Goal: Complete application form: Complete application form

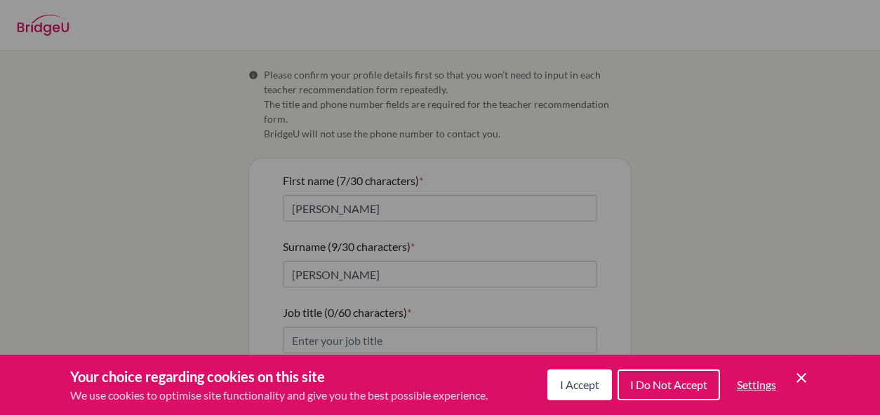
click at [588, 381] on span "I Accept" at bounding box center [579, 384] width 39 height 13
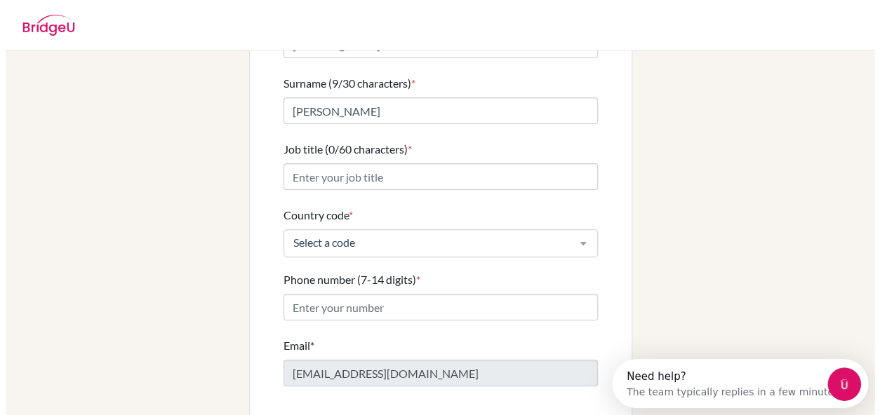
scroll to position [173, 0]
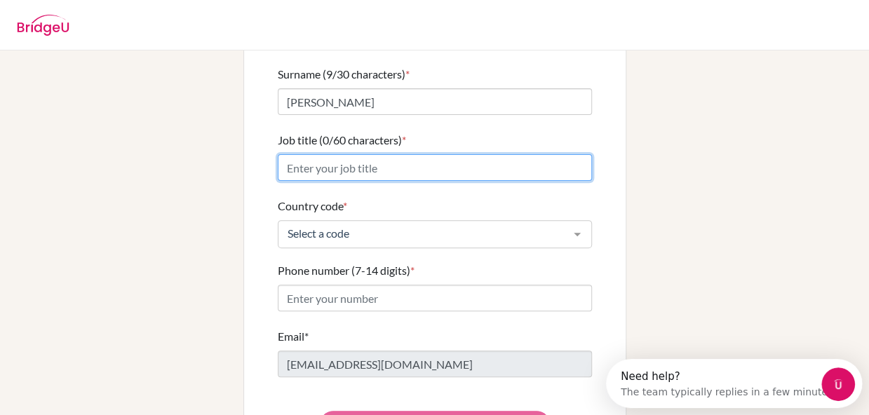
click at [293, 154] on input "Job title (0/60 characters) *" at bounding box center [435, 167] width 314 height 27
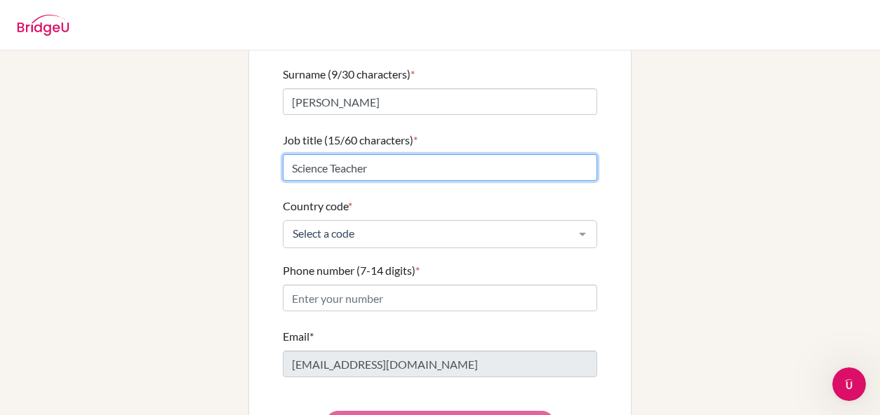
type input "Science Teacher"
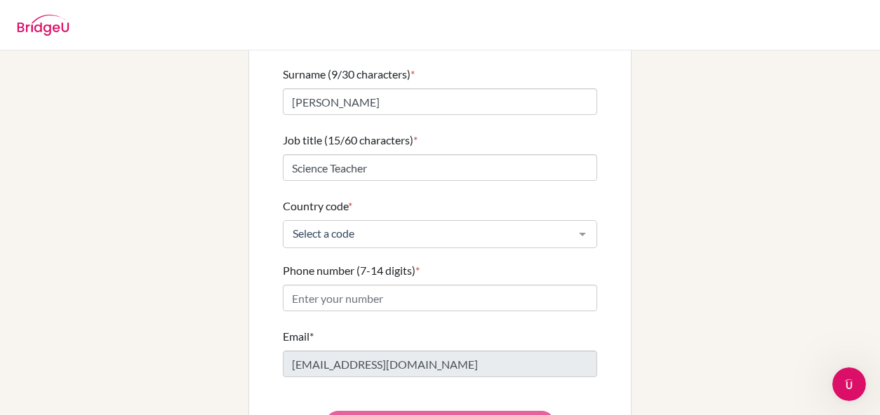
click at [302, 228] on div "Select a code" at bounding box center [440, 234] width 314 height 28
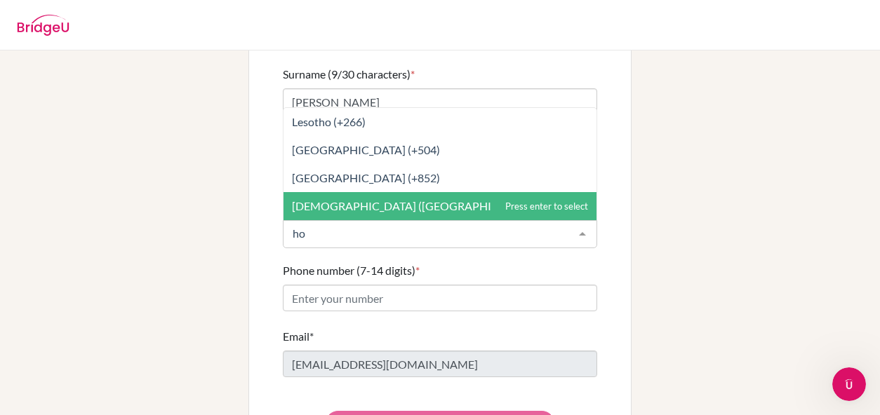
scroll to position [0, 0]
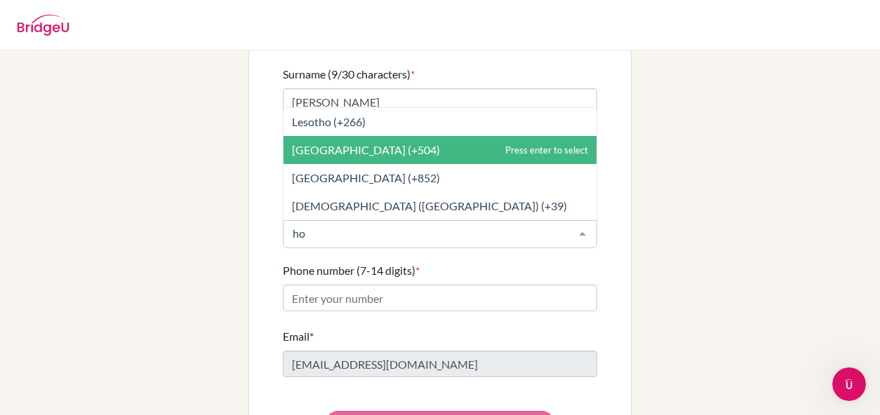
click at [518, 139] on span "Honduras (+504)" at bounding box center [439, 150] width 313 height 28
type input "ho"
click at [518, 192] on span "Holy See (Vatican City State) (+39)" at bounding box center [439, 206] width 313 height 28
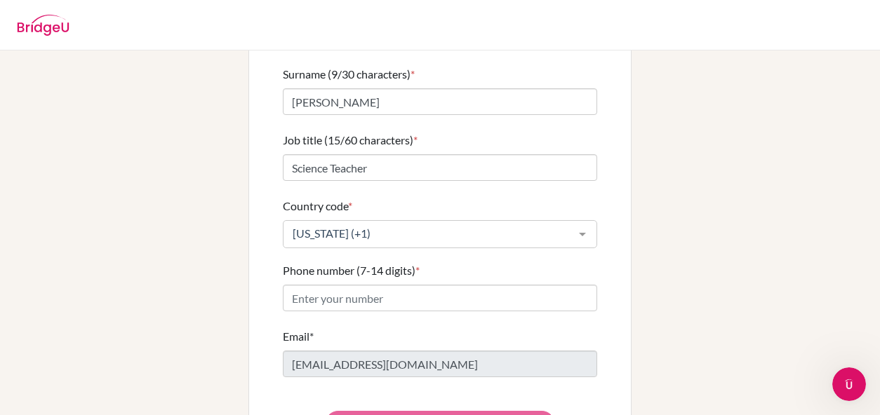
click at [560, 225] on div "American Samoa (+1)" at bounding box center [440, 234] width 314 height 28
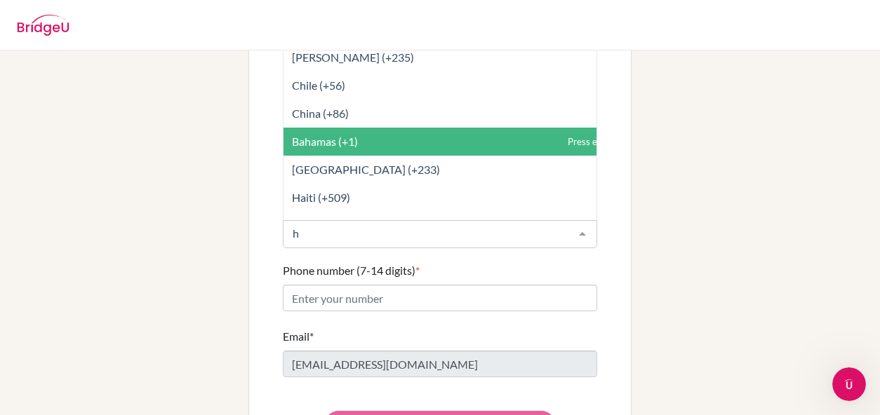
type input "ho"
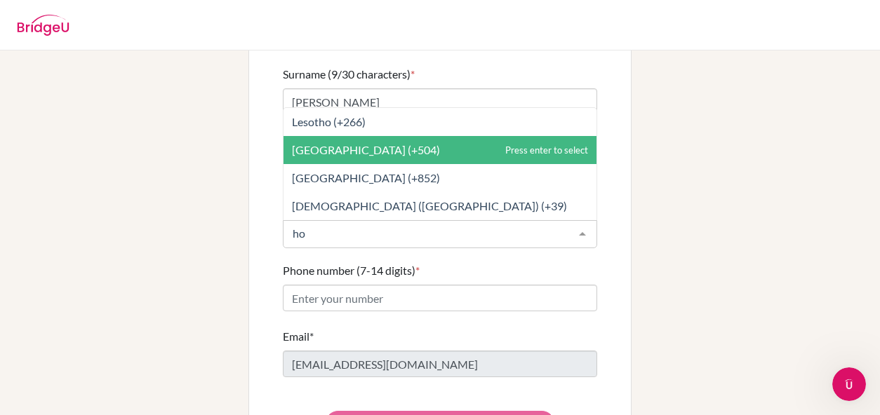
click at [354, 143] on span "Honduras (+504)" at bounding box center [366, 149] width 148 height 13
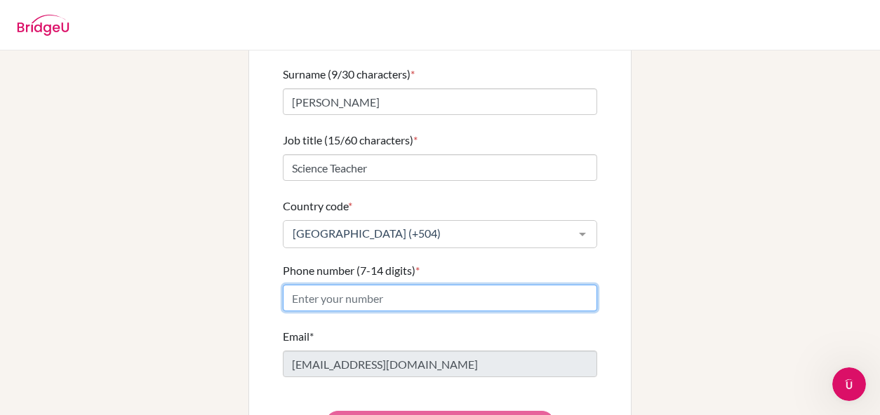
click at [331, 285] on input "Phone number (7-14 digits) *" at bounding box center [440, 298] width 314 height 27
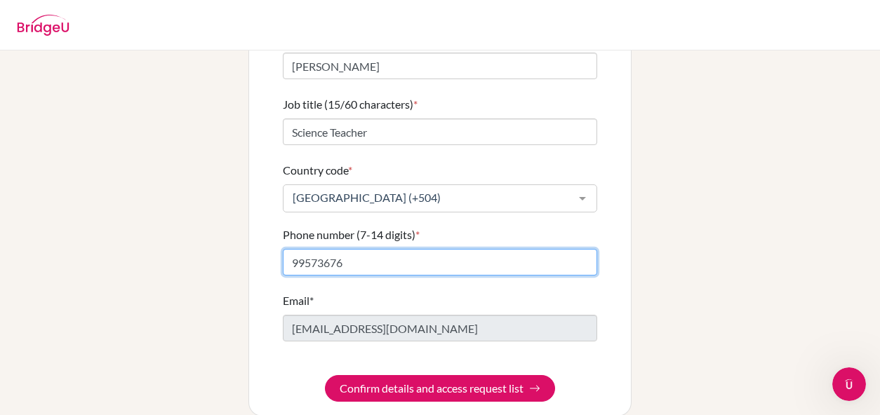
scroll to position [210, 0]
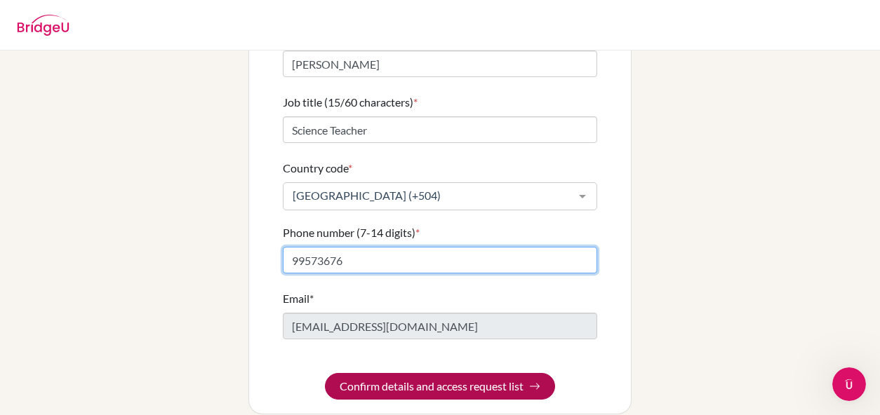
type input "99573676"
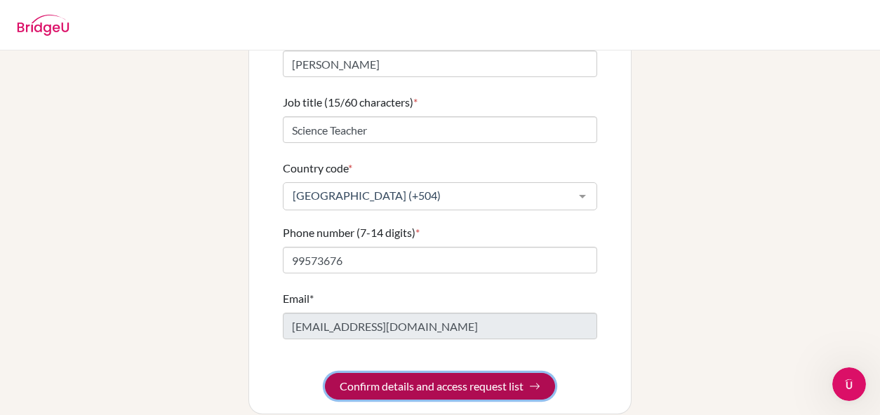
click at [479, 373] on button "Confirm details and access request list" at bounding box center [440, 386] width 230 height 27
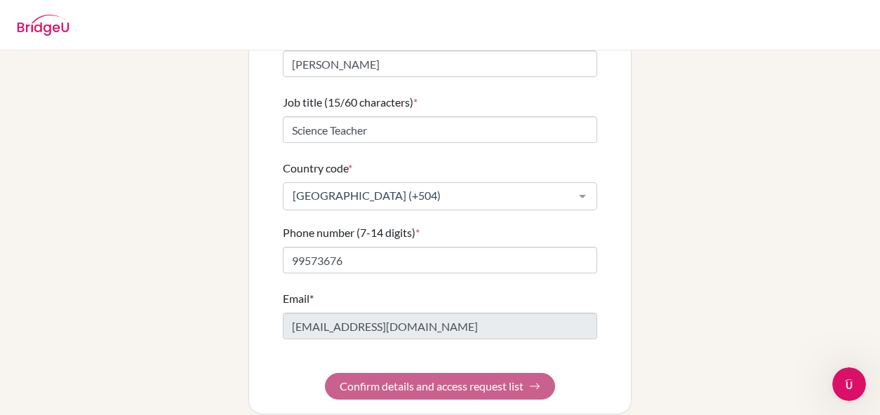
scroll to position [0, 0]
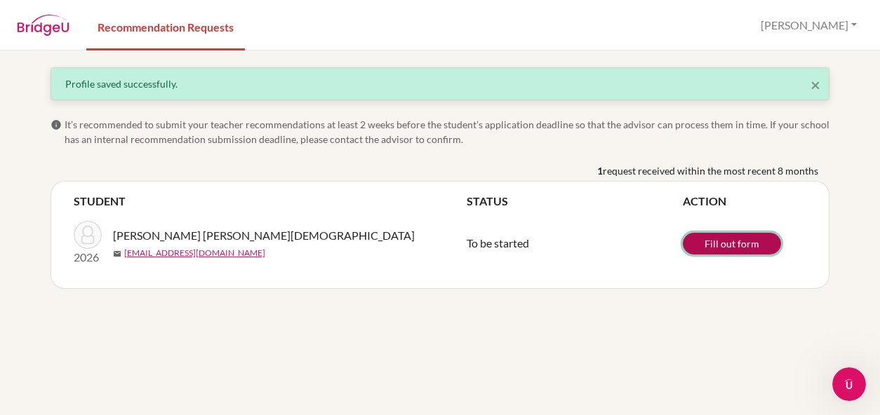
click at [710, 236] on link "Fill out form" at bounding box center [732, 244] width 98 height 22
click at [721, 241] on link "Fill out form" at bounding box center [732, 244] width 98 height 22
